Goal: Find contact information: Find contact information

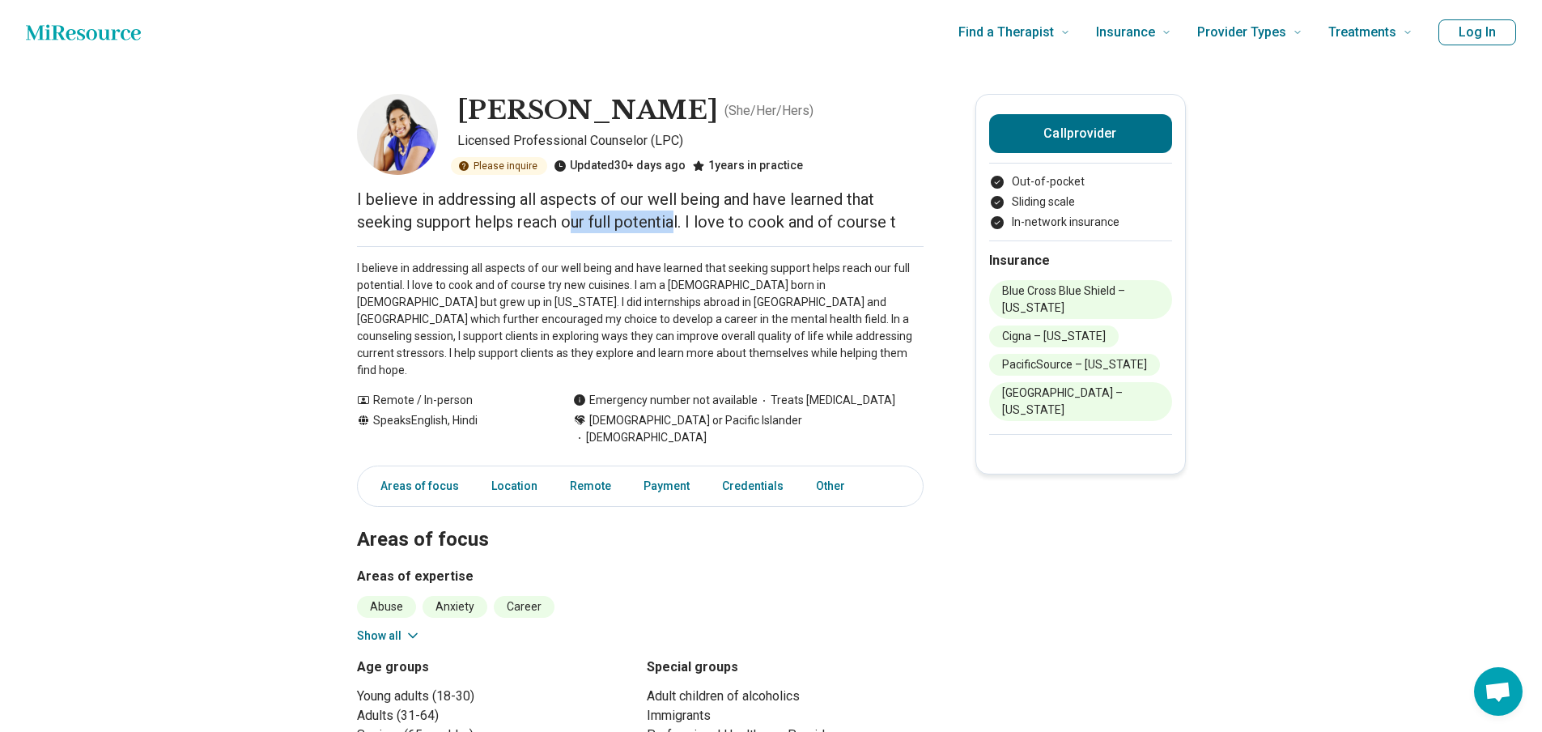
drag, startPoint x: 628, startPoint y: 213, endPoint x: 697, endPoint y: 214, distance: 68.8
click at [694, 213] on p "I believe in addressing all aspects of our well being and have learned that see…" at bounding box center [640, 210] width 567 height 45
click at [695, 214] on p "I believe in addressing all aspects of our well being and have learned that see…" at bounding box center [640, 210] width 567 height 45
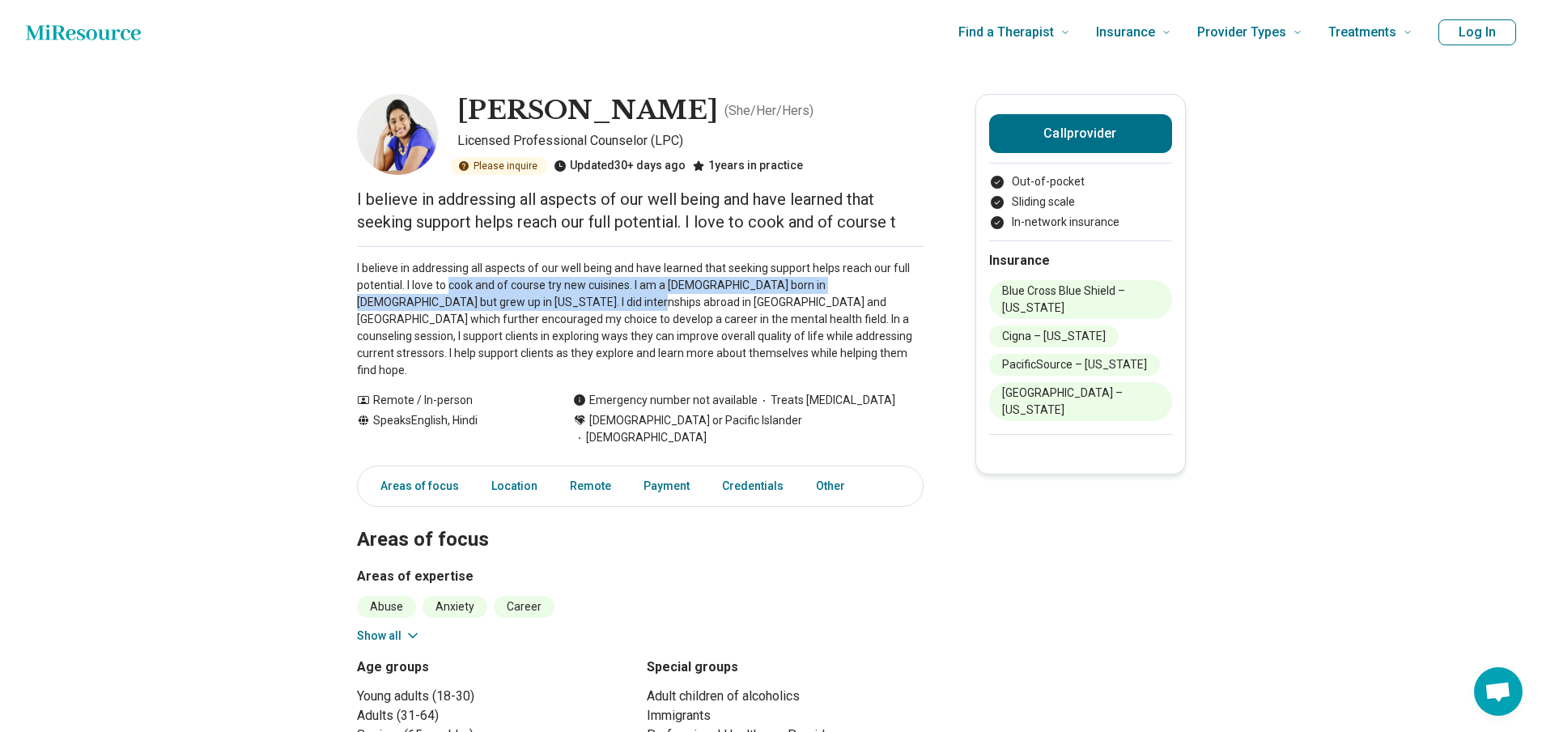
drag, startPoint x: 457, startPoint y: 291, endPoint x: 708, endPoint y: 299, distance: 251.1
click at [661, 299] on p "I believe in addressing all aspects of our well being and have learned that see…" at bounding box center [640, 319] width 567 height 119
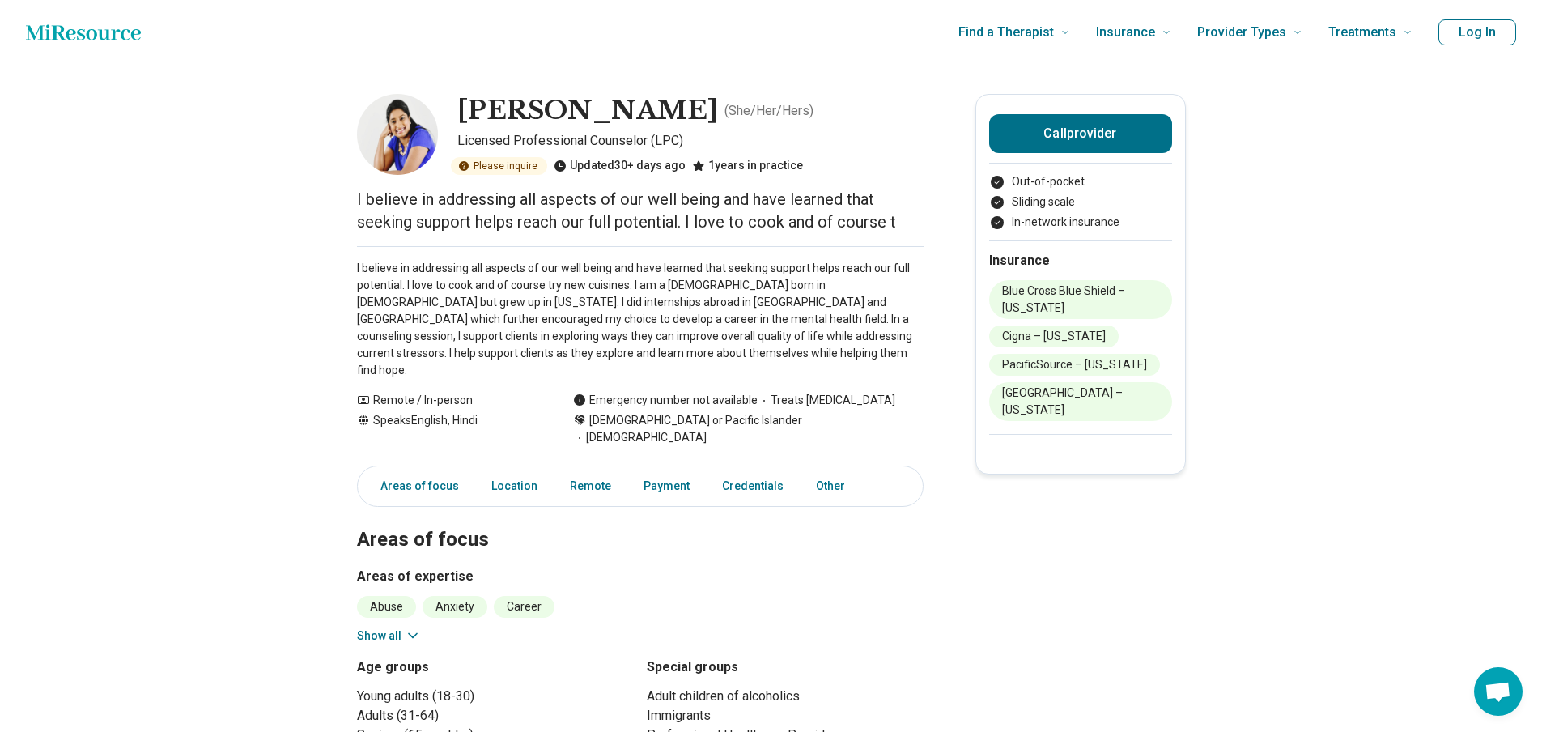
click at [721, 299] on p "I believe in addressing all aspects of our well being and have learned that see…" at bounding box center [640, 319] width 567 height 119
click at [1088, 132] on button "Call provider" at bounding box center [1080, 133] width 183 height 39
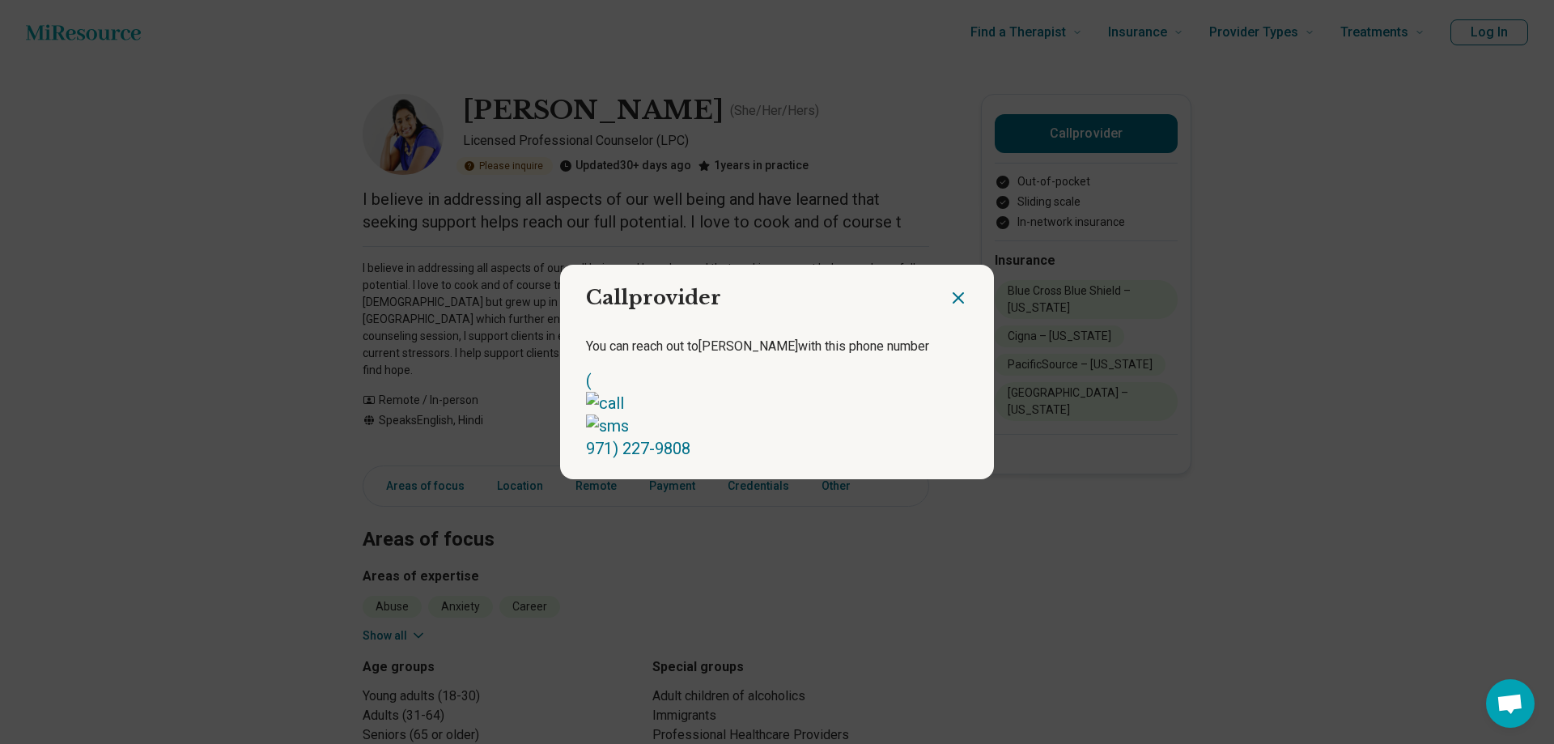
drag, startPoint x: 687, startPoint y: 416, endPoint x: 755, endPoint y: 434, distance: 71.1
click at [627, 443] on div "You can reach out to [PERSON_NAME] with this phone number [PHONE_NUMBER]" at bounding box center [777, 398] width 434 height 162
click at [954, 303] on icon "Close dialog" at bounding box center [959, 298] width 10 height 10
